Goal: Information Seeking & Learning: Find specific fact

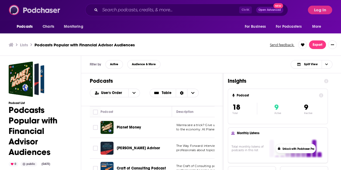
drag, startPoint x: 0, startPoint y: 0, endPoint x: 27, endPoint y: 11, distance: 29.2
click at [27, 11] on img at bounding box center [35, 10] width 52 height 10
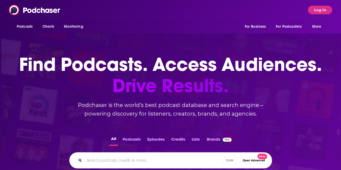
click at [310, 10] on div "Podcasts Charts Monitoring For Business For Podcasters More Log In" at bounding box center [170, 10] width 341 height 20
click at [316, 10] on button "Log In" at bounding box center [320, 10] width 24 height 9
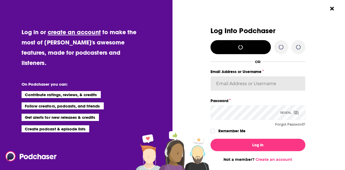
type input "[EMAIL_ADDRESS][DOMAIN_NAME]"
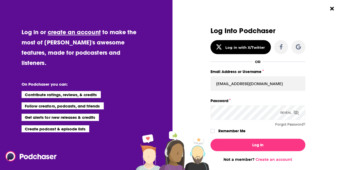
click at [229, 132] on label "Remember Me" at bounding box center [231, 130] width 27 height 7
click at [214, 133] on input "rememberMe" at bounding box center [212, 133] width 3 height 0
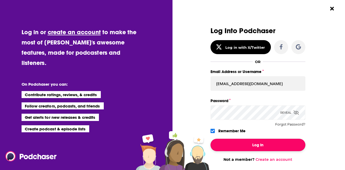
click at [233, 141] on button "Log In" at bounding box center [257, 145] width 95 height 12
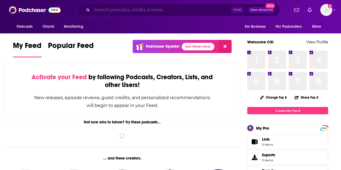
click at [186, 12] on input "Search podcasts, credits, & more..." at bounding box center [161, 10] width 139 height 9
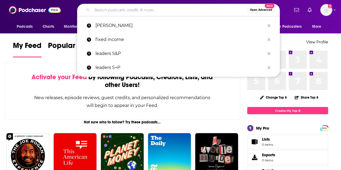
paste input "[URL][DOMAIN_NAME][PERSON_NAME][PERSON_NAME]"
type input "[URL][DOMAIN_NAME][PERSON_NAME][PERSON_NAME]"
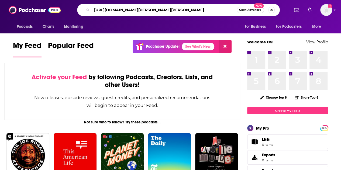
scroll to position [0, 176]
click at [186, 12] on input "[URL][DOMAIN_NAME][PERSON_NAME][PERSON_NAME]" at bounding box center [164, 10] width 145 height 9
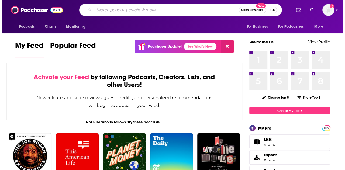
scroll to position [0, 0]
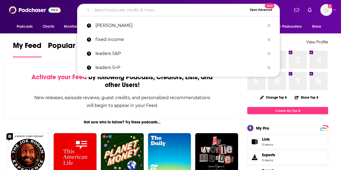
paste input "[PERSON_NAME]"
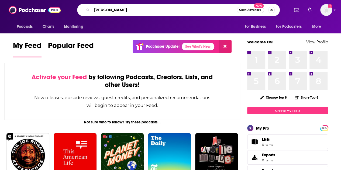
type input "[PERSON_NAME]"
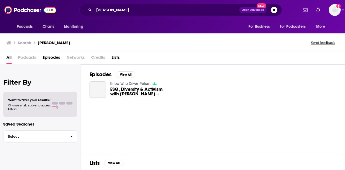
click at [145, 92] on span "ESG, Diversity & Activism with [PERSON_NAME] [PERSON_NAME]" at bounding box center [138, 91] width 57 height 9
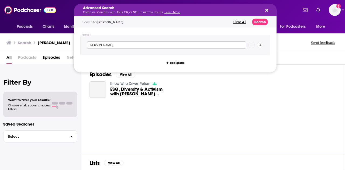
click at [105, 47] on input "[PERSON_NAME]" at bounding box center [166, 44] width 159 height 7
type input "[PERSON_NAME]"
click at [267, 11] on icon "Search podcasts, credits, & more..." at bounding box center [266, 10] width 3 height 3
click at [242, 22] on button "Clear All" at bounding box center [239, 22] width 16 height 4
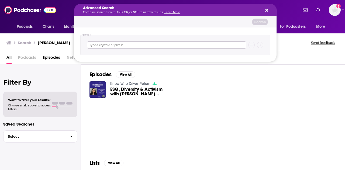
click at [176, 48] on input "Search podcasts, credits, & more..." at bounding box center [166, 44] width 159 height 7
paste input "[PERSON_NAME]"
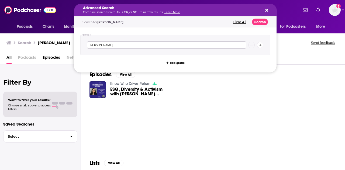
click at [106, 45] on input "[PERSON_NAME]" at bounding box center [166, 44] width 159 height 7
type input "[PERSON_NAME]"
click at [263, 21] on button "Search" at bounding box center [260, 22] width 16 height 7
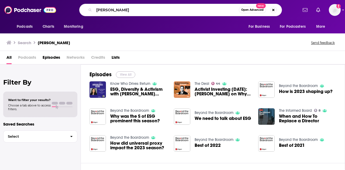
click at [122, 72] on button "View All" at bounding box center [125, 74] width 19 height 6
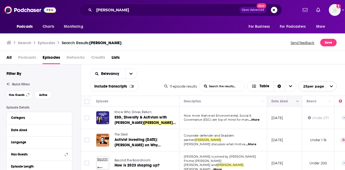
click at [291, 99] on button "Move" at bounding box center [284, 101] width 26 height 6
click at [286, 102] on icon "Move" at bounding box center [284, 101] width 6 height 6
click at [298, 103] on button "Column Actions" at bounding box center [297, 101] width 6 height 6
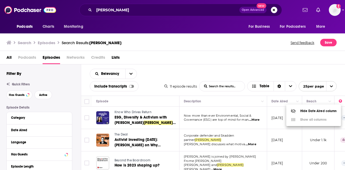
click at [297, 91] on div at bounding box center [172, 85] width 345 height 170
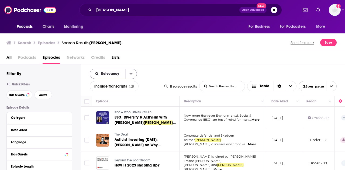
click at [129, 76] on button "open menu" at bounding box center [130, 74] width 11 height 10
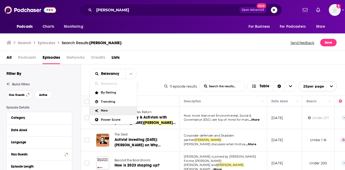
click at [116, 112] on div "New" at bounding box center [113, 110] width 47 height 9
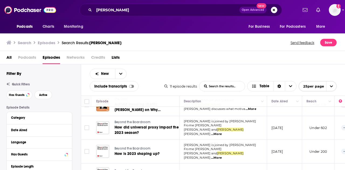
scroll to position [58, 0]
click at [222, 132] on span "...More" at bounding box center [216, 134] width 11 height 4
click at [268, 126] on td "[DATE]" at bounding box center [284, 128] width 35 height 24
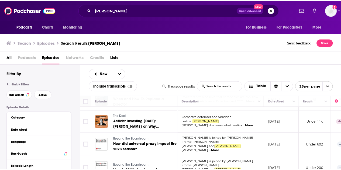
scroll to position [40, 0]
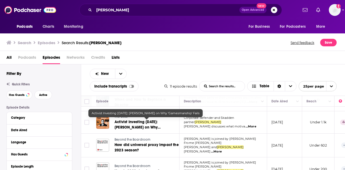
click at [155, 119] on link "Activist Investing [DATE]: [PERSON_NAME] on Why ‘Gamesmanship’ Fails" at bounding box center [147, 124] width 64 height 11
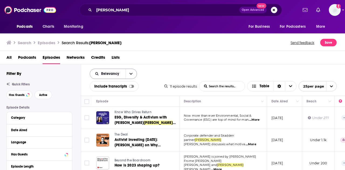
click at [130, 71] on button "open menu" at bounding box center [130, 74] width 11 height 10
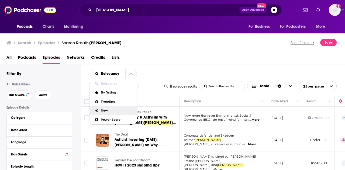
click at [118, 110] on span "New" at bounding box center [117, 110] width 32 height 3
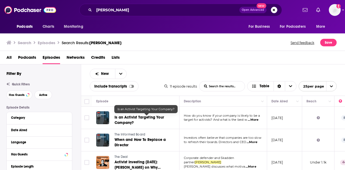
click at [144, 115] on link "Is an Activist Targeting Your Company?" at bounding box center [147, 120] width 64 height 11
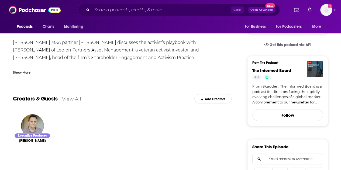
scroll to position [135, 0]
